Goal: Task Accomplishment & Management: Manage account settings

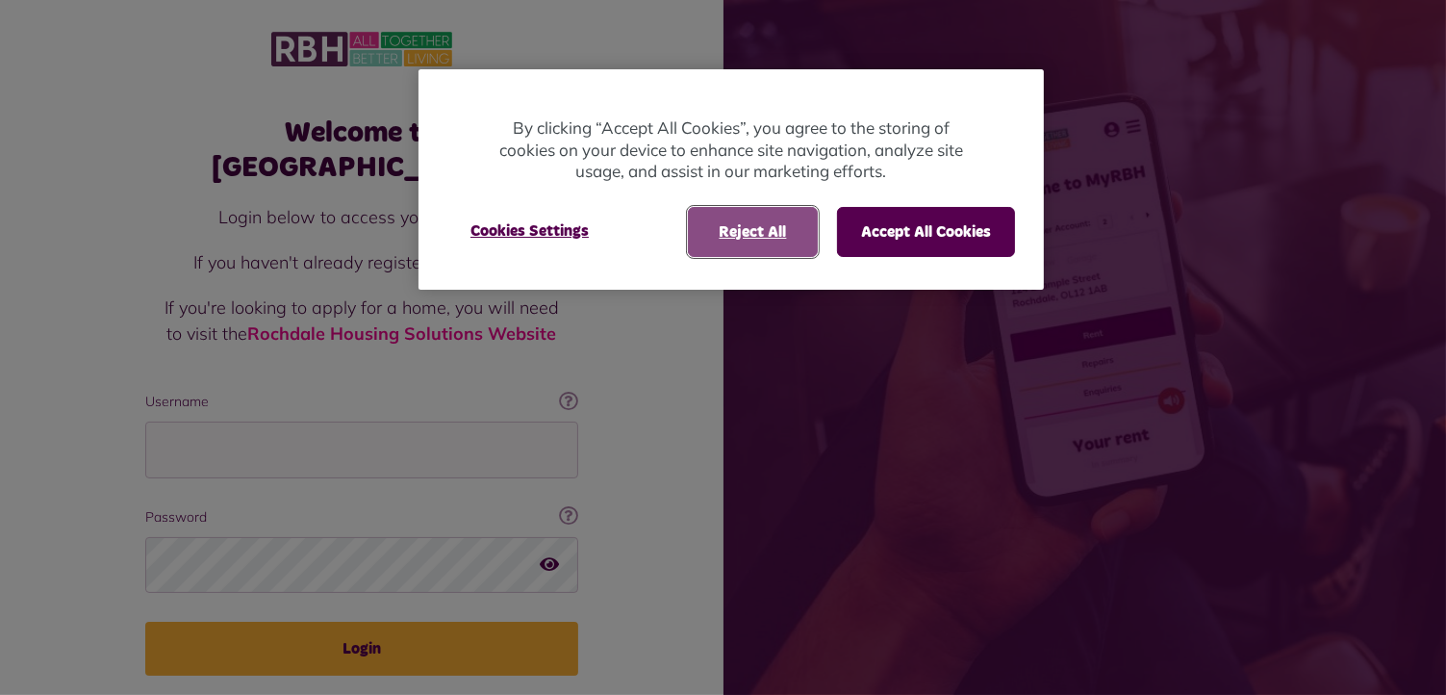
click at [789, 232] on button "Reject All" at bounding box center [753, 232] width 130 height 50
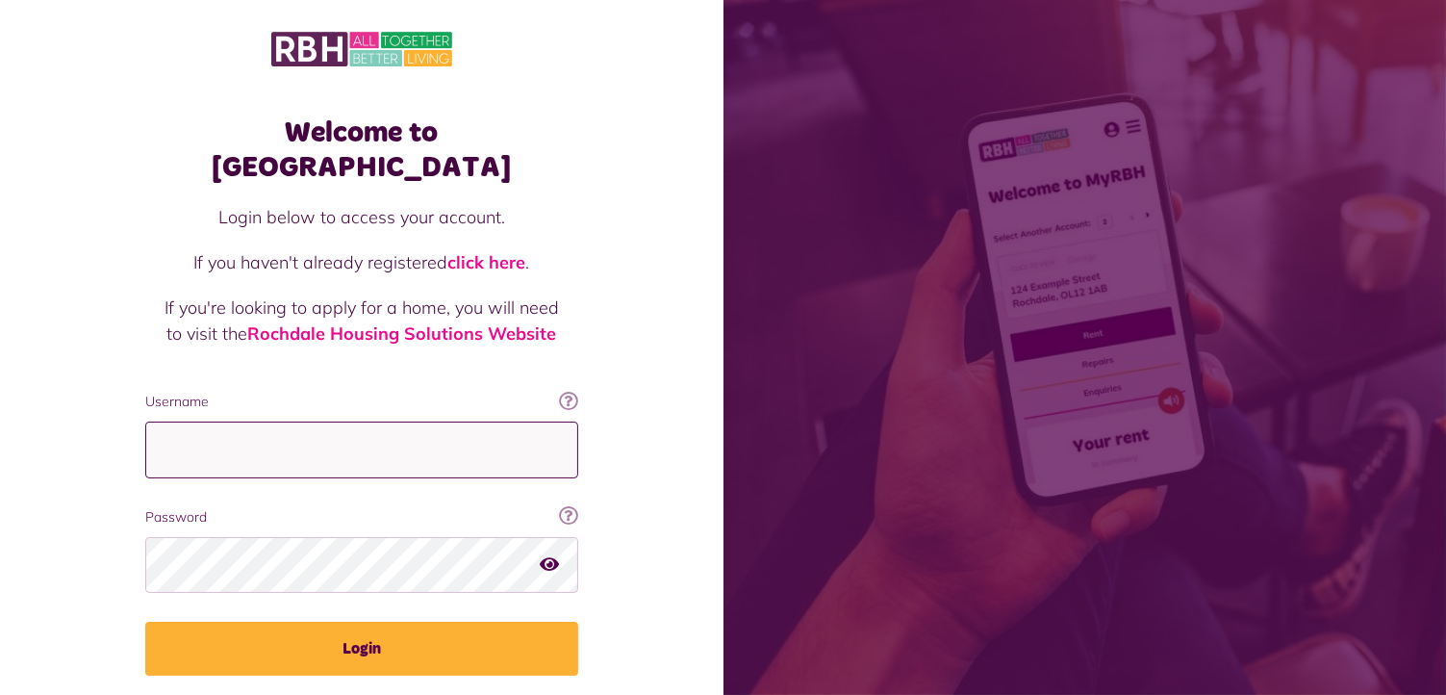
click at [392, 421] on input "Username" at bounding box center [361, 449] width 433 height 57
type input "**********"
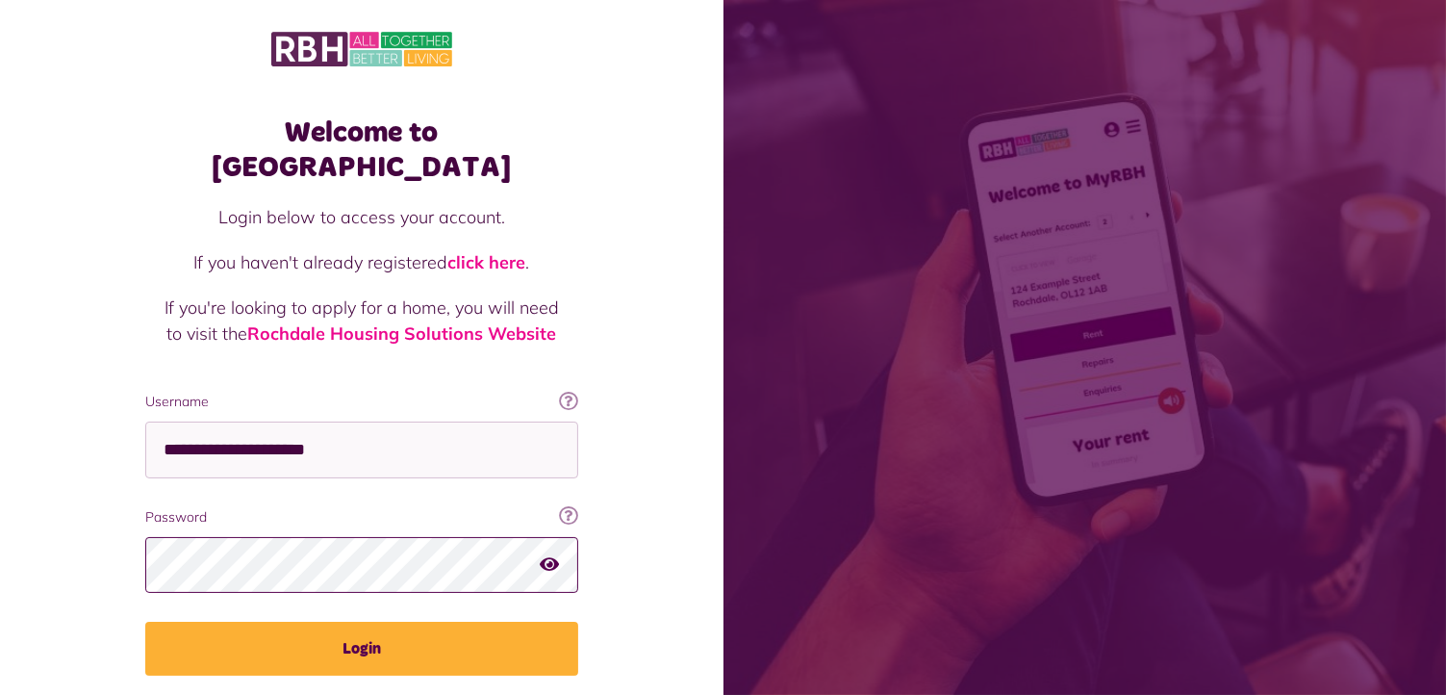
click at [145, 622] on button "Login" at bounding box center [361, 649] width 433 height 54
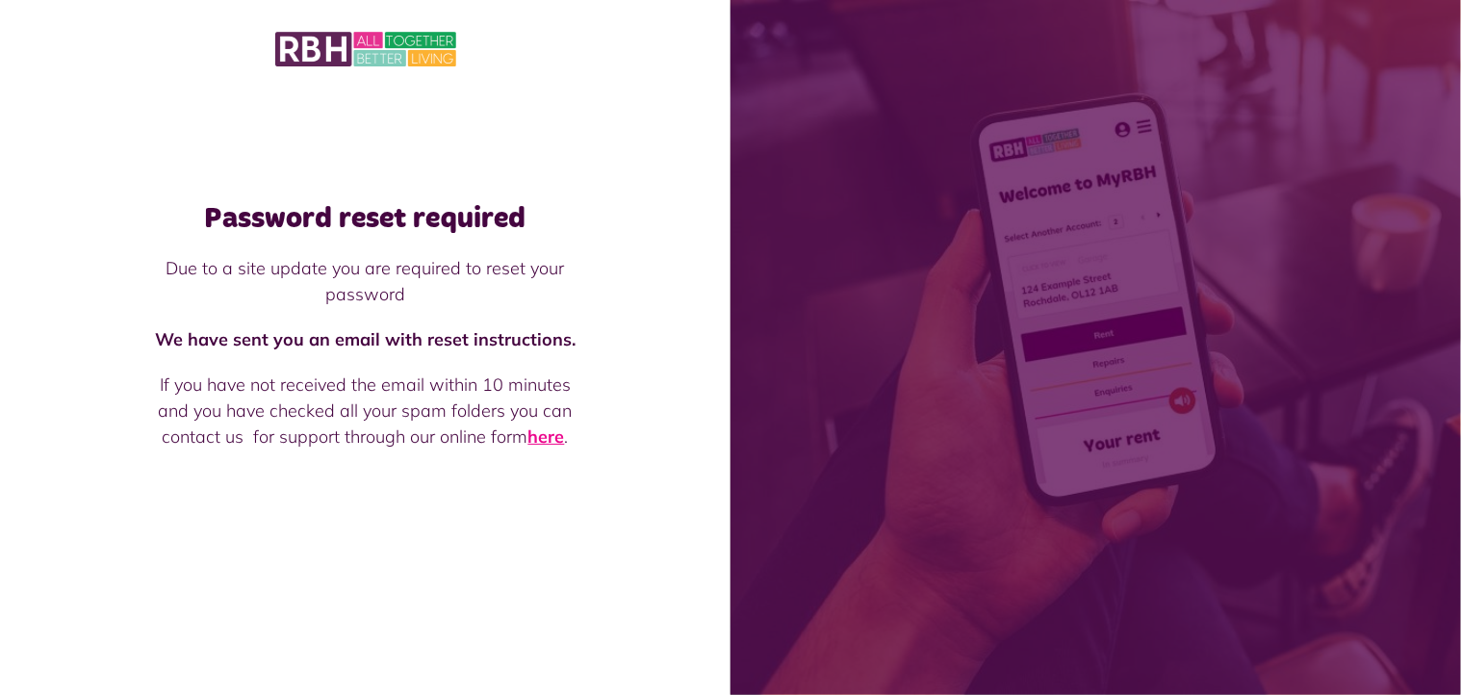
click at [560, 434] on link "here" at bounding box center [546, 436] width 37 height 22
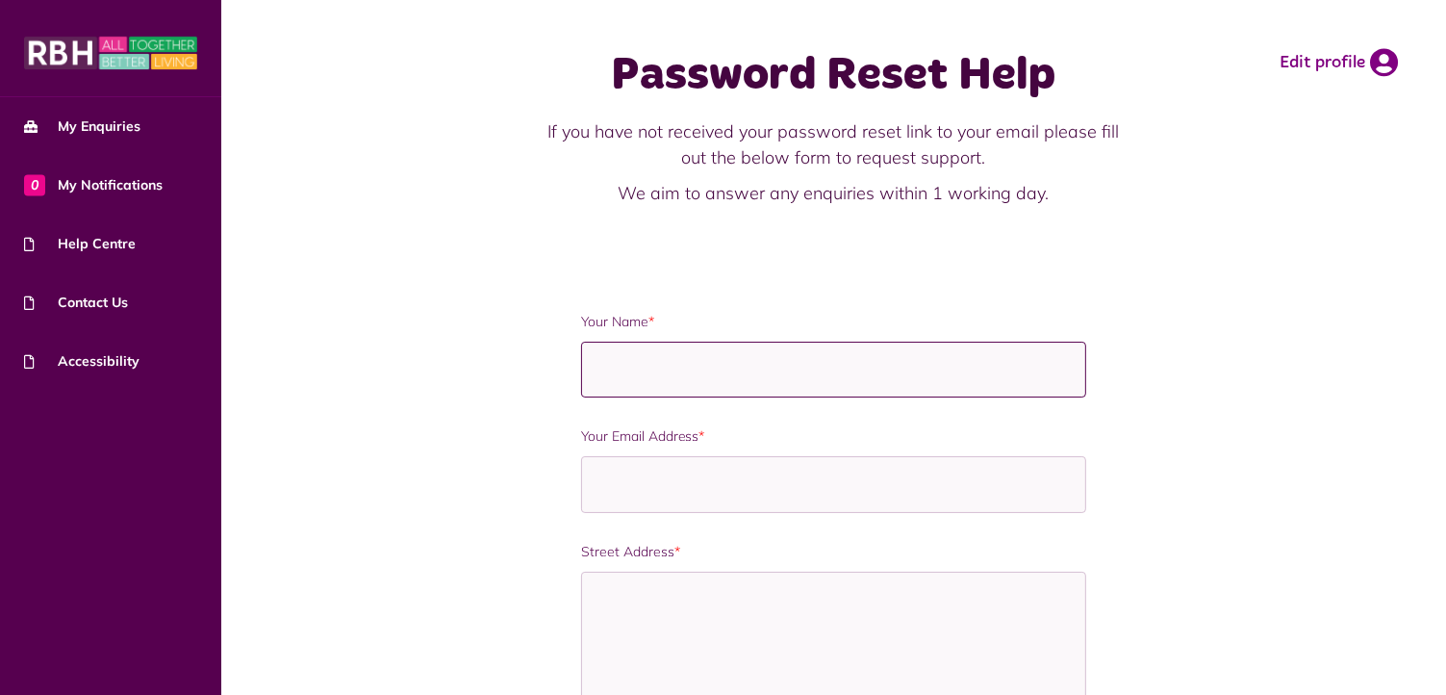
click at [660, 374] on input "Your Name *" at bounding box center [834, 370] width 506 height 57
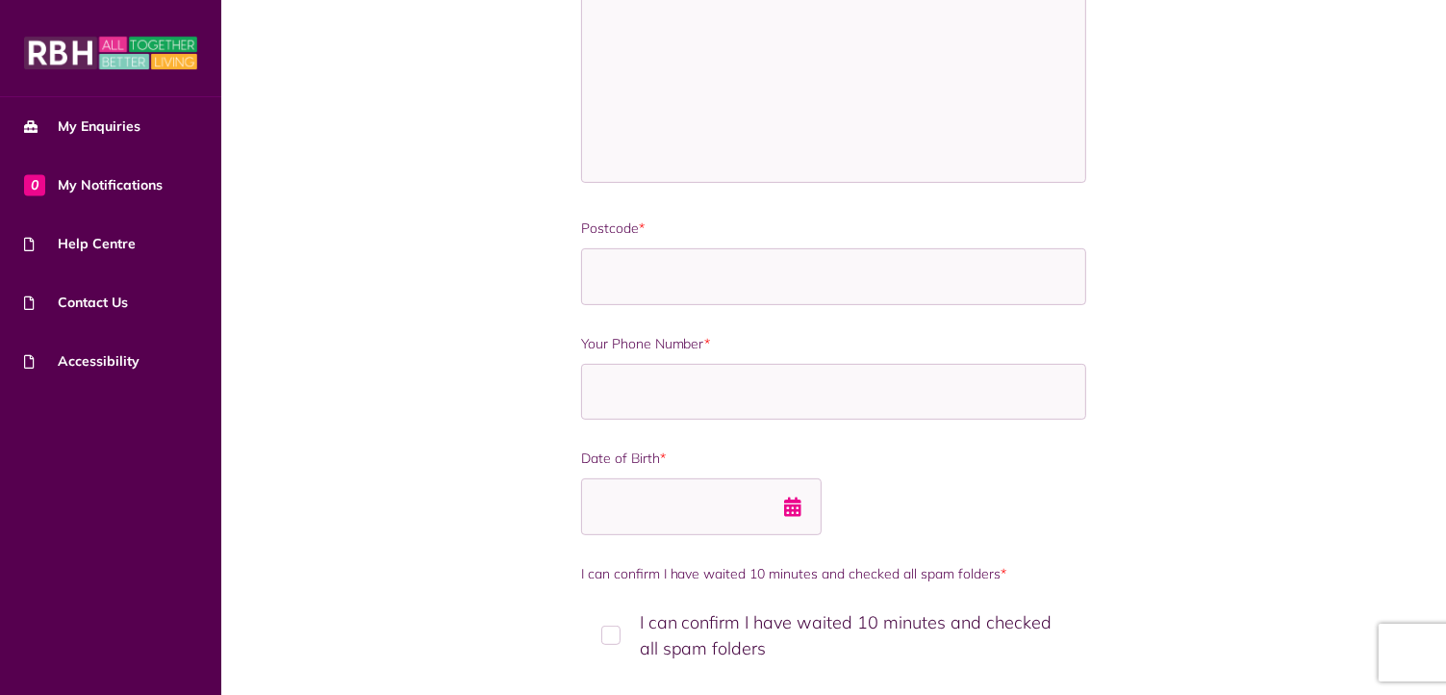
scroll to position [770, 0]
